Goal: Transaction & Acquisition: Purchase product/service

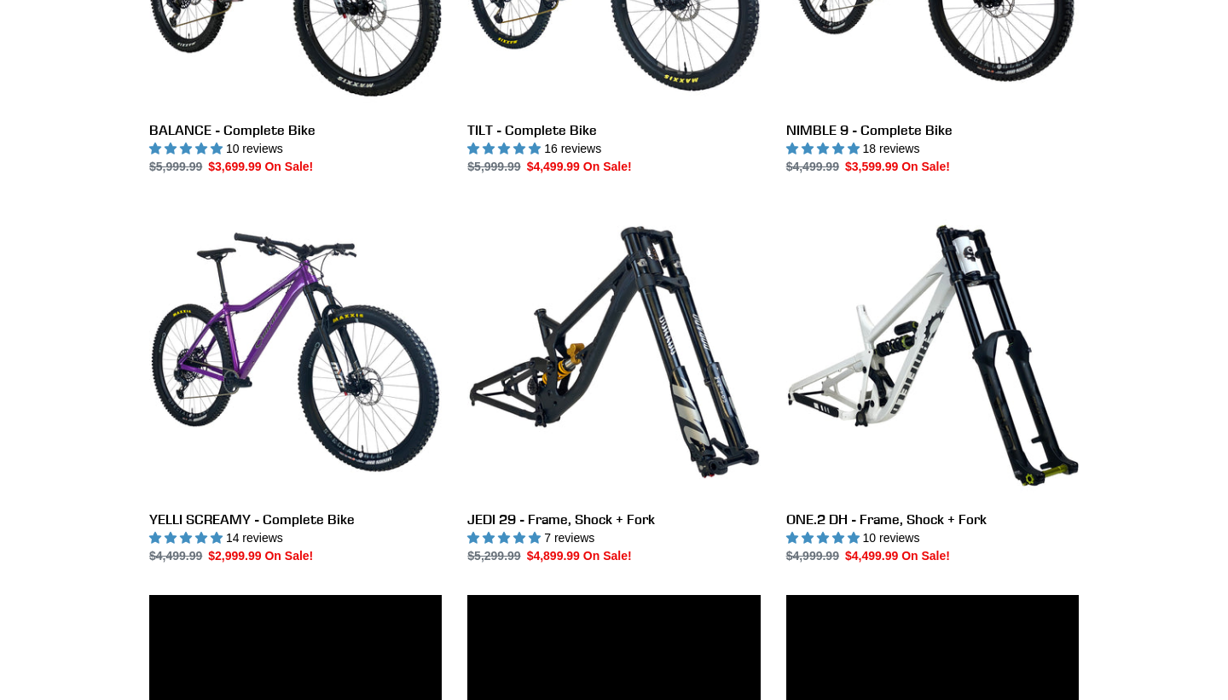
scroll to position [1082, 0]
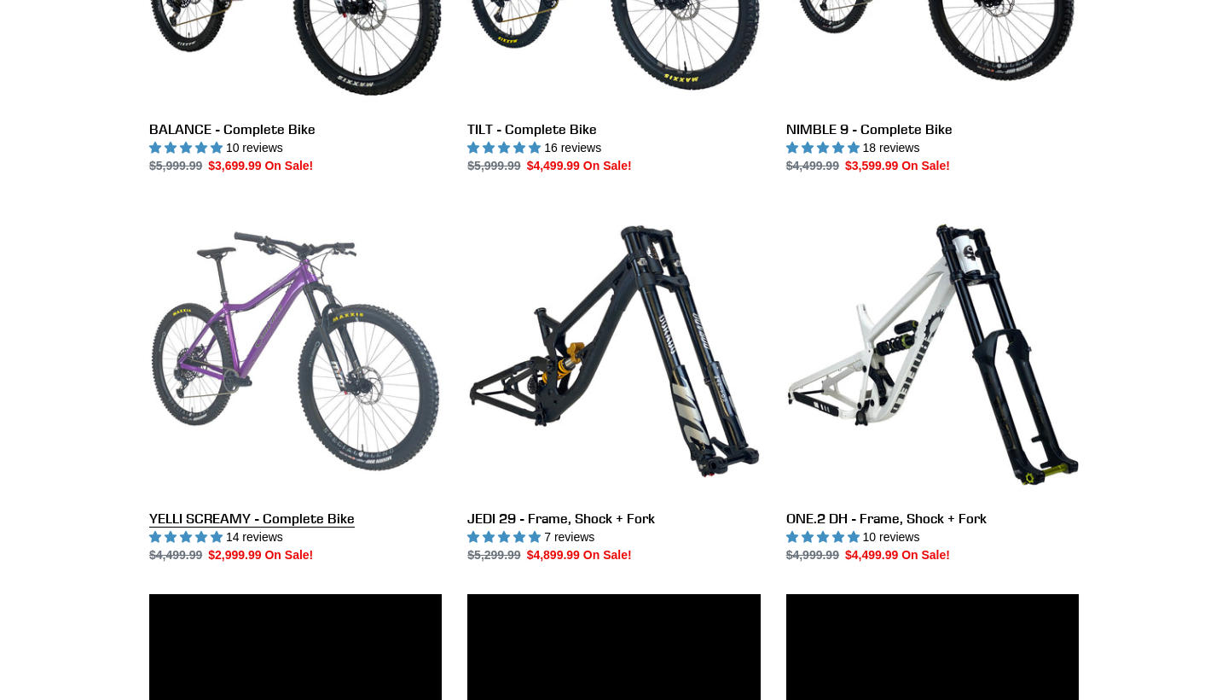
click at [270, 368] on link "YELLI SCREAMY - Complete Bike" at bounding box center [295, 384] width 293 height 359
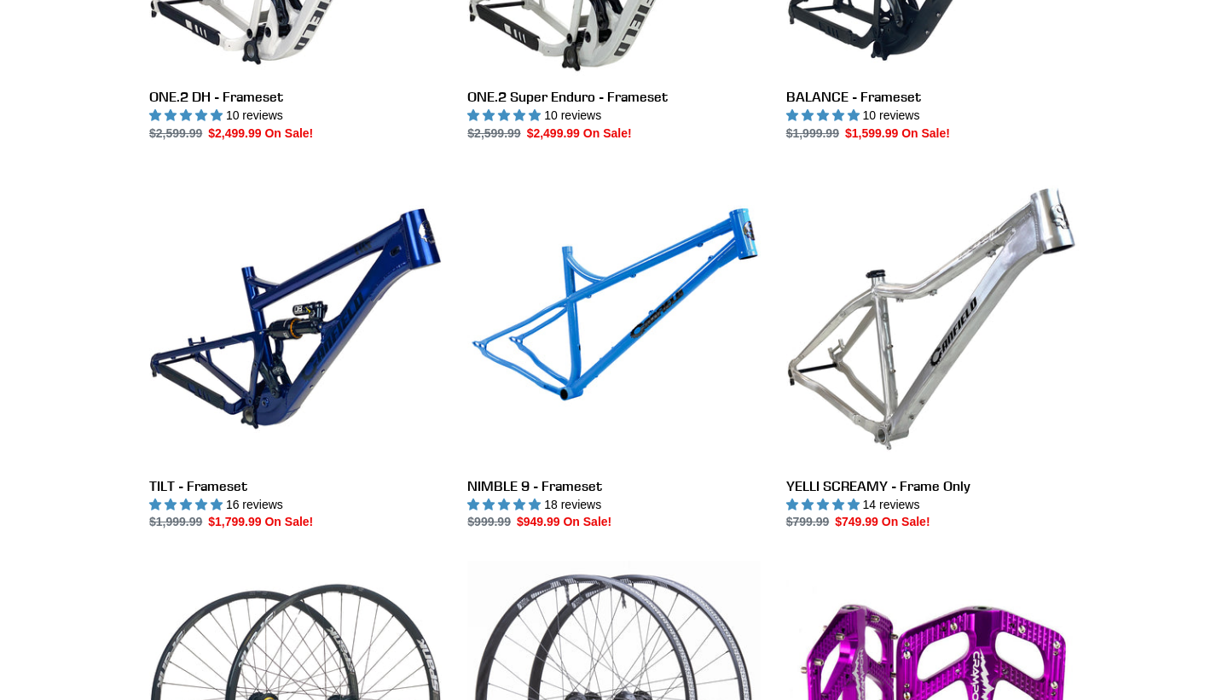
scroll to position [2669, 0]
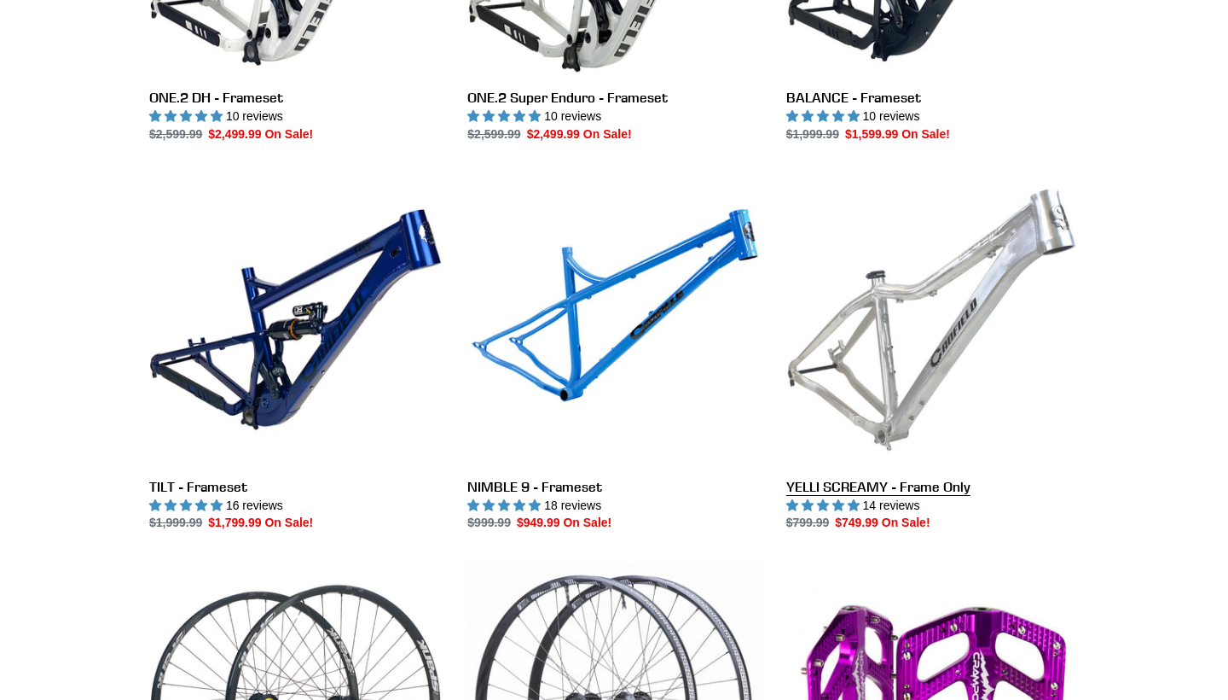
click at [897, 365] on link "YELLI SCREAMY - Frame Only" at bounding box center [933, 352] width 293 height 359
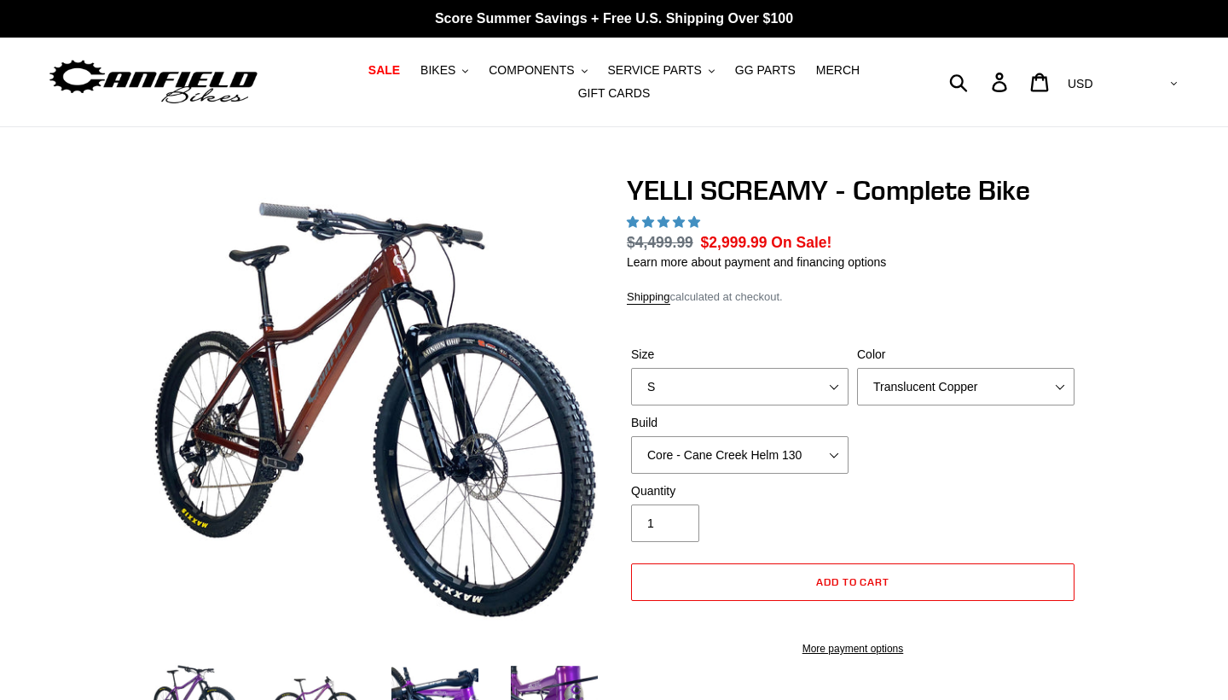
select select "highest-rating"
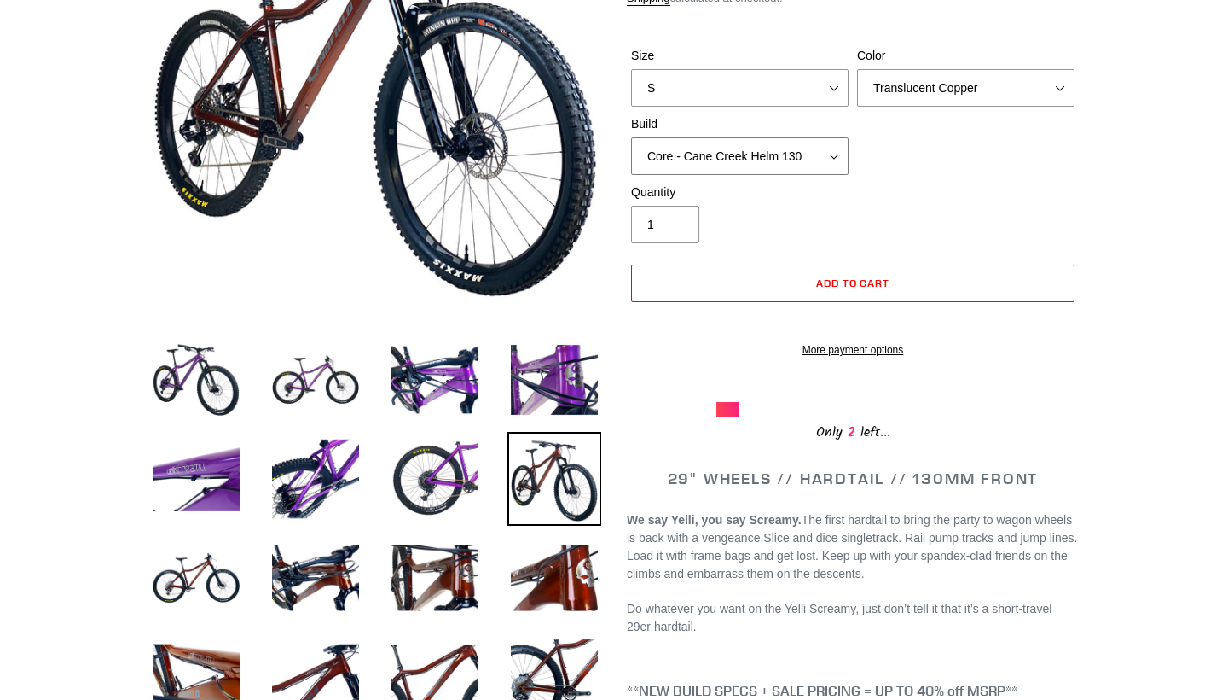
scroll to position [321, 0]
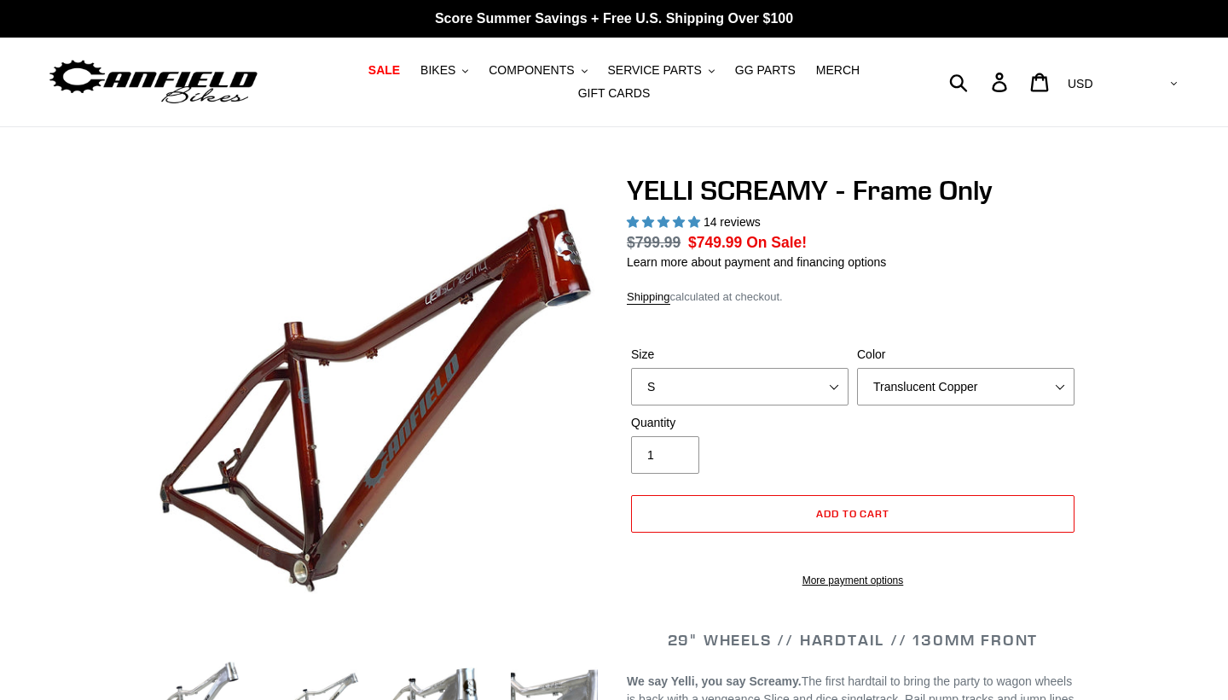
select select "highest-rating"
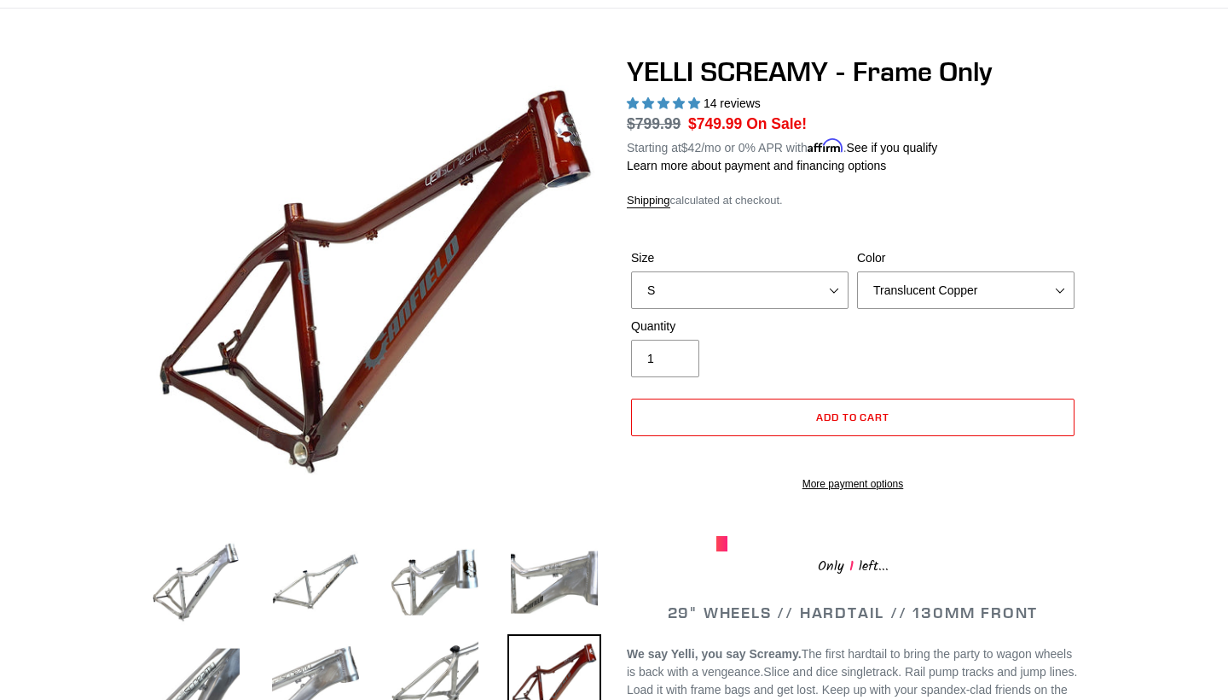
scroll to position [118, 0]
select select "M"
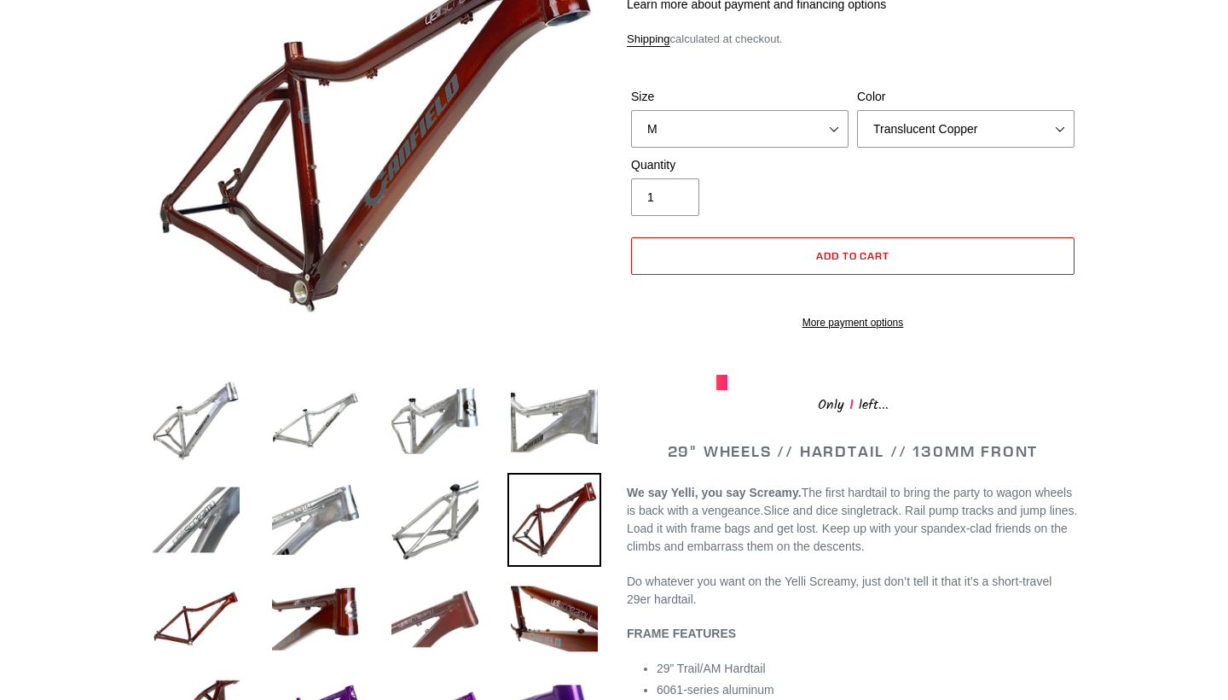
click at [441, 619] on img at bounding box center [435, 619] width 94 height 94
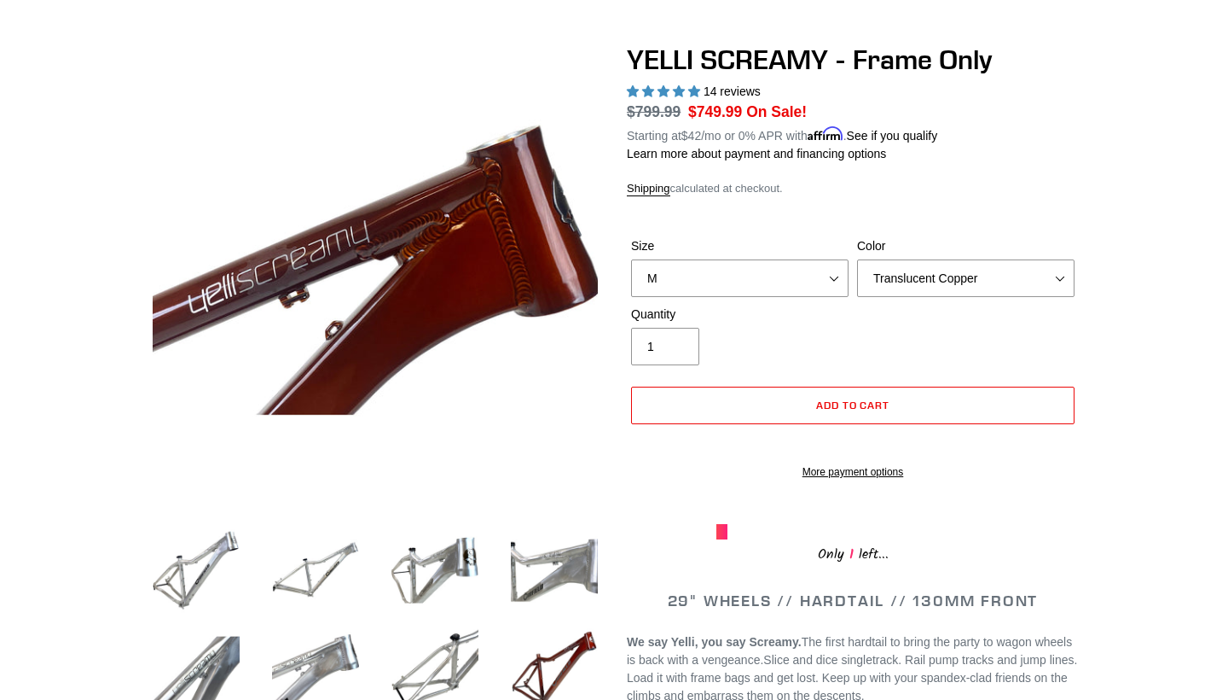
scroll to position [131, 0]
select select "Raw"
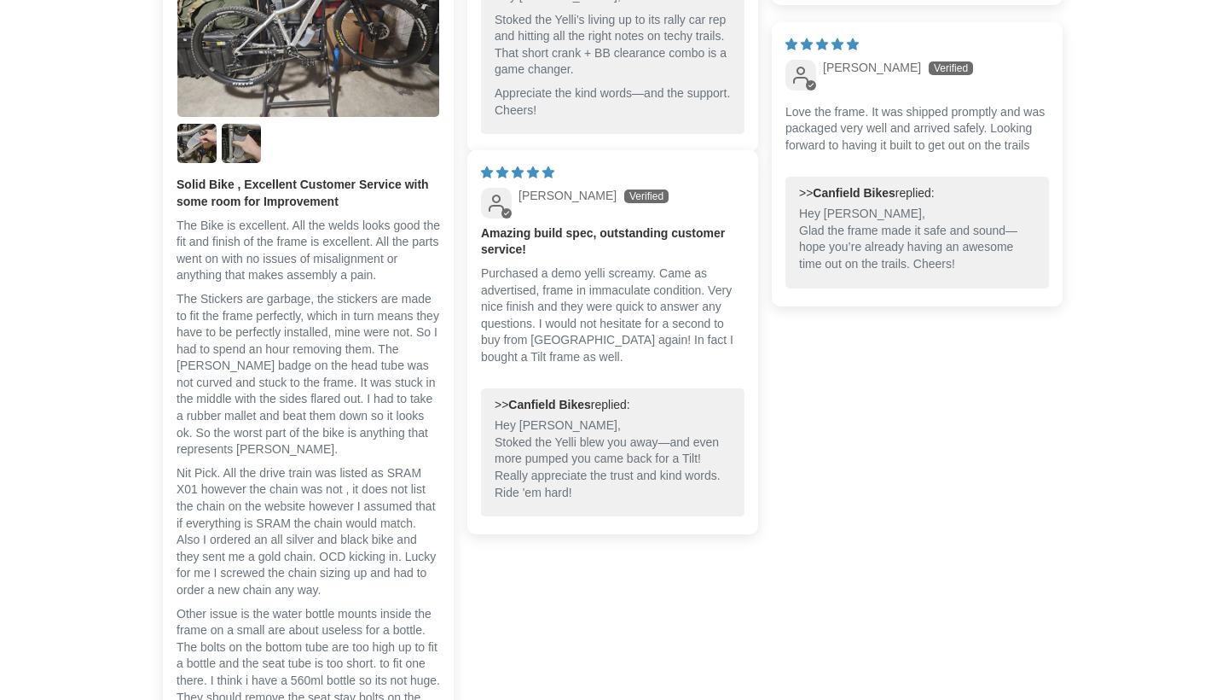
scroll to position [3789, 0]
